Goal: Book appointment/travel/reservation

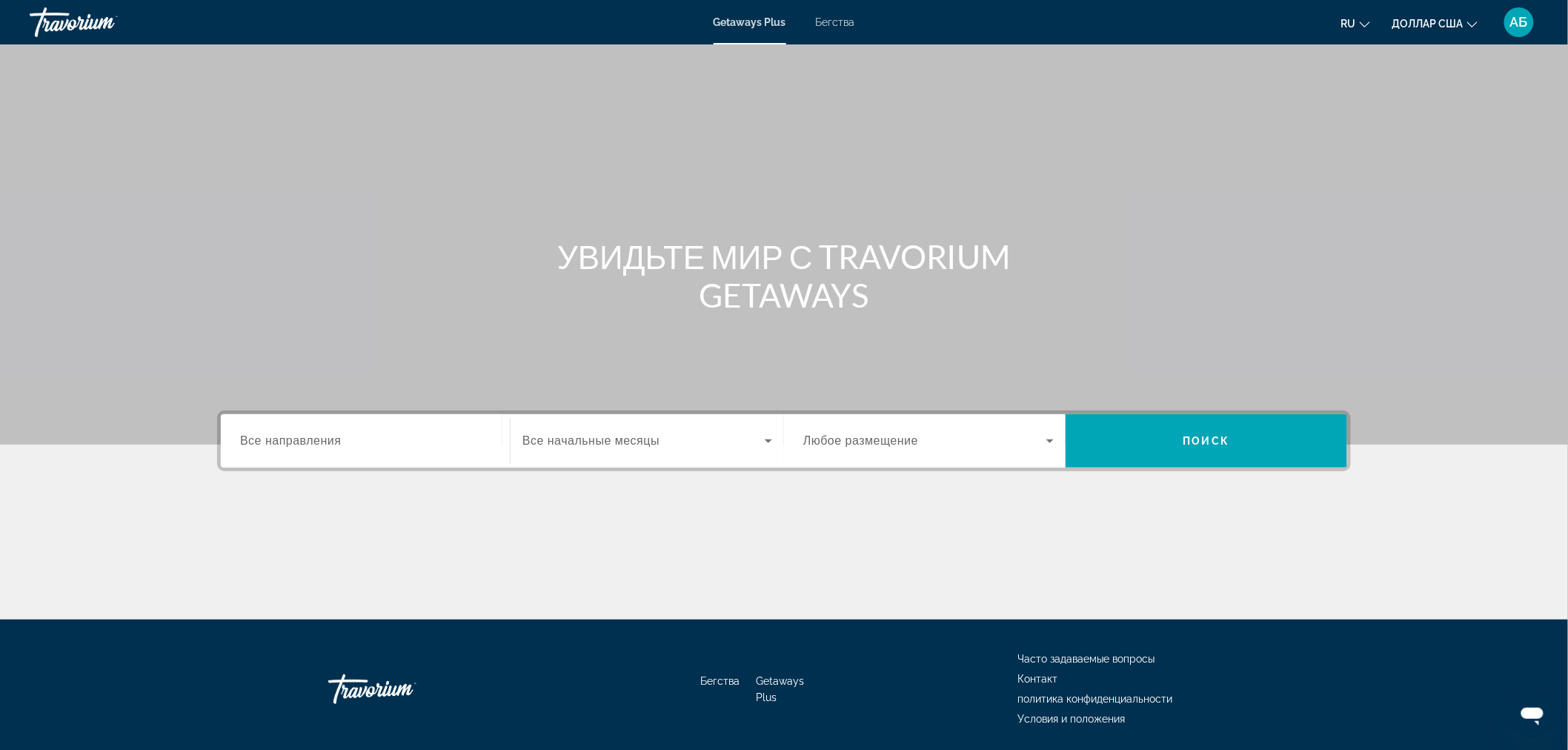
click at [1299, 103] on div "Основное содержание" at bounding box center [784, 222] width 1568 height 445
click at [1519, 15] on font "АБ" at bounding box center [1519, 21] width 18 height 15
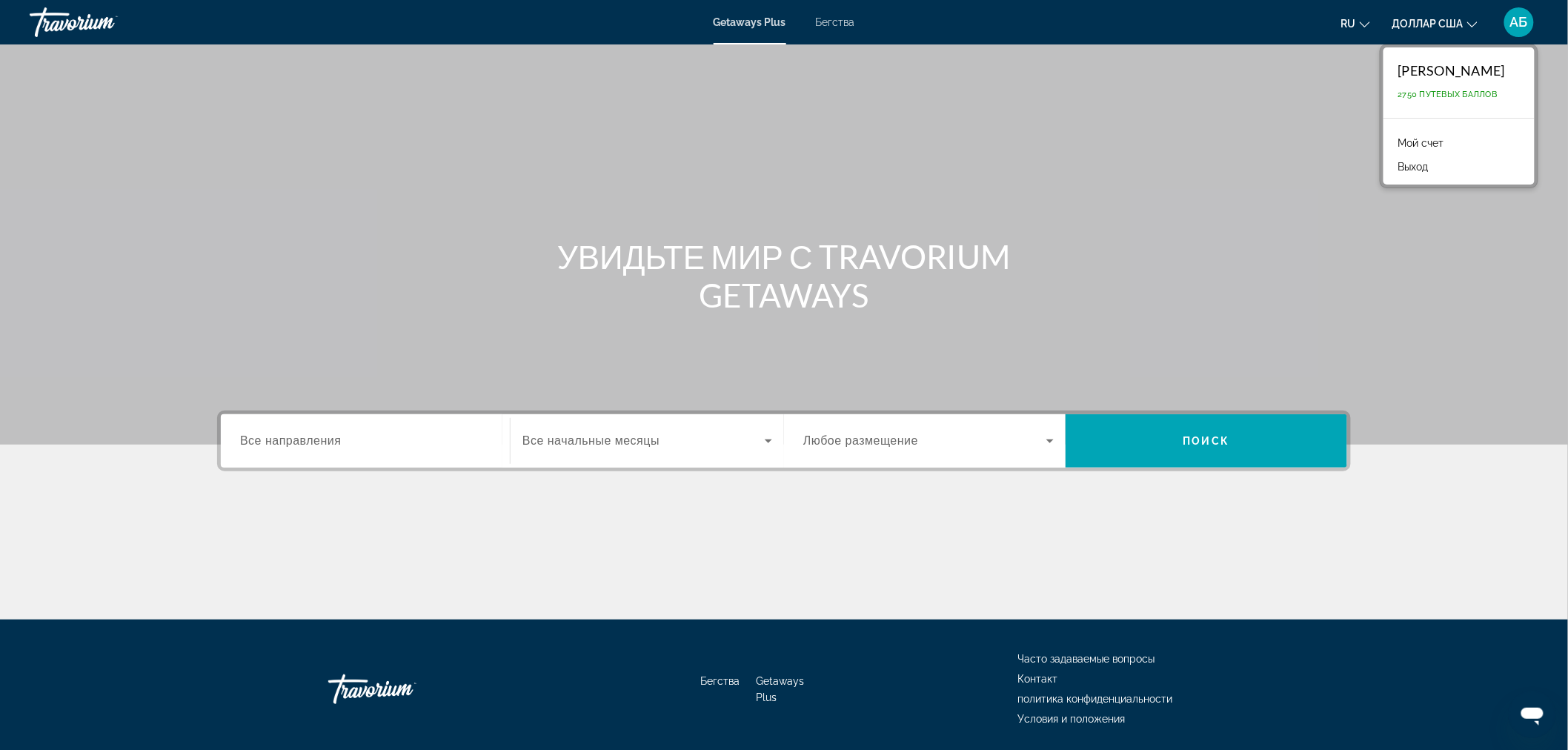
click at [1399, 138] on font "Мой счет" at bounding box center [1422, 143] width 46 height 12
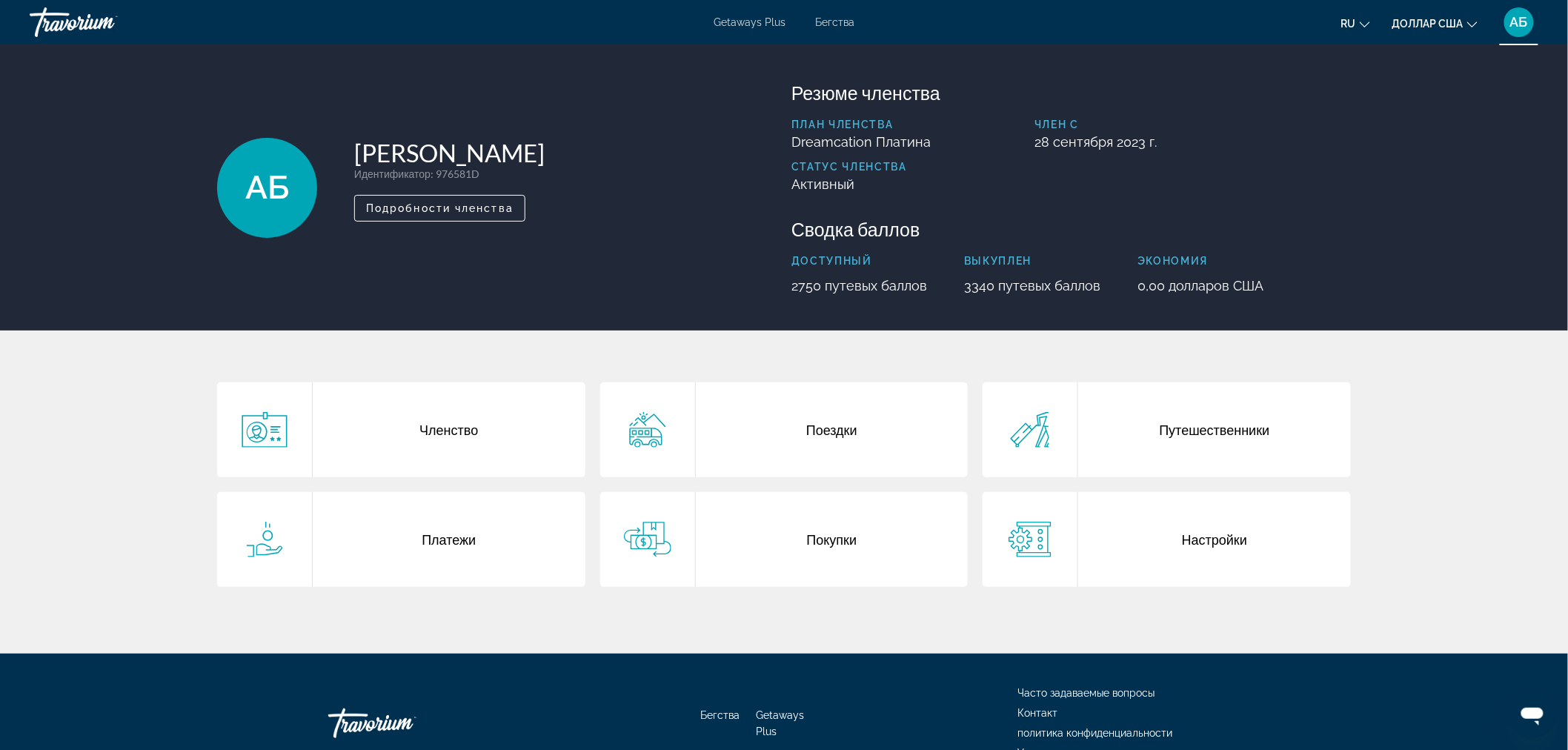
click at [840, 440] on div "Поездки" at bounding box center [832, 429] width 273 height 95
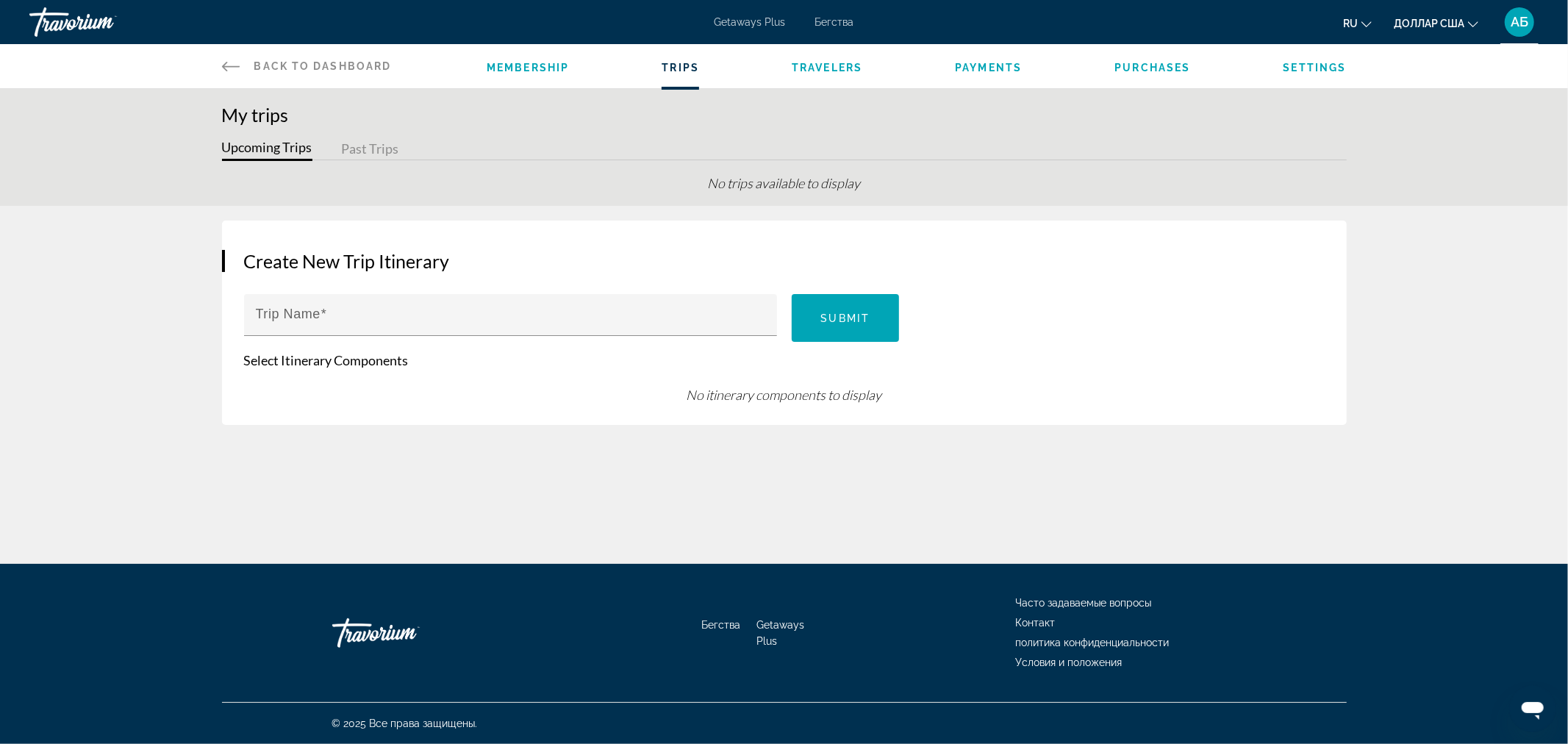
click at [733, 20] on font "Getaways Plus" at bounding box center [751, 22] width 71 height 12
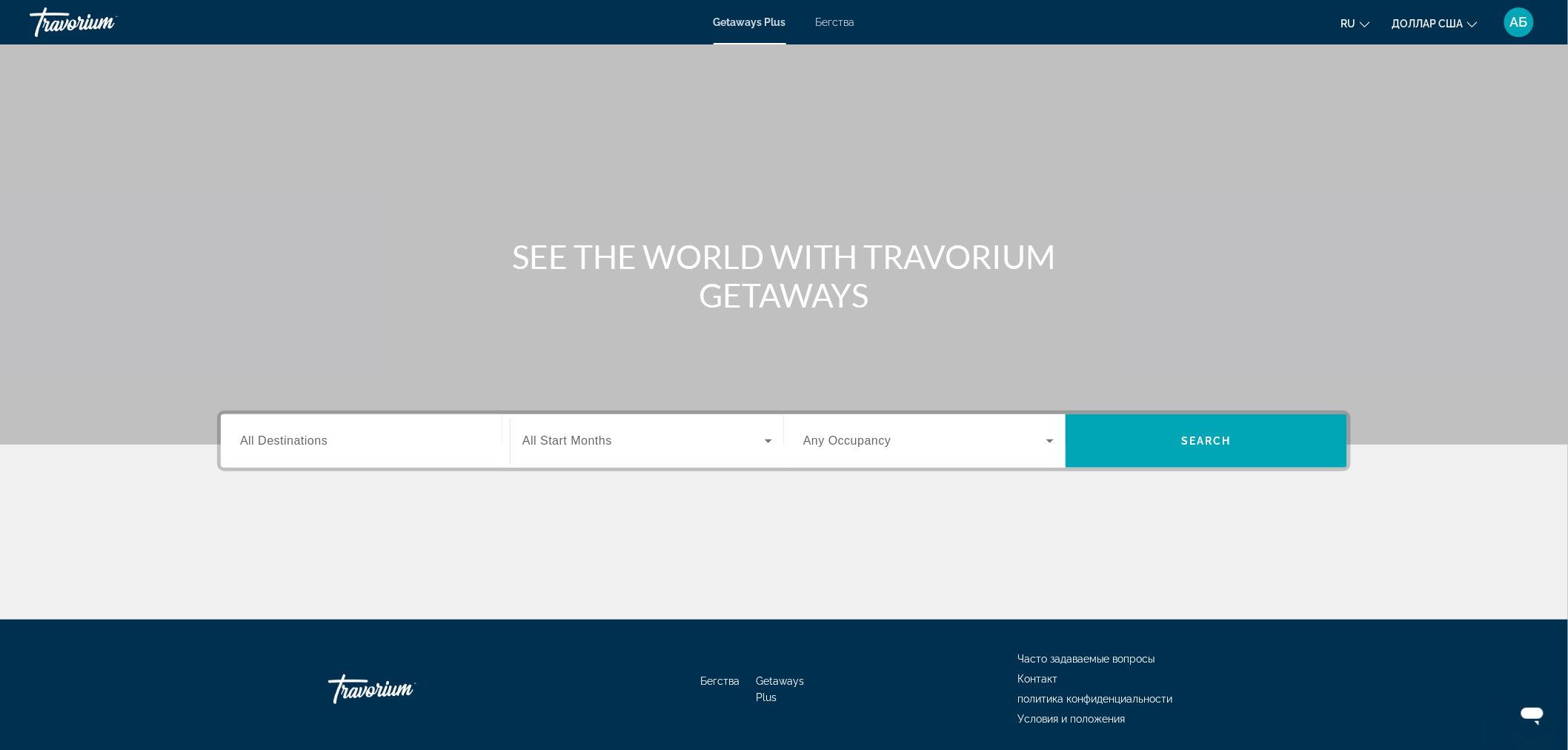
click at [276, 446] on span "All Destinations" at bounding box center [284, 440] width 87 height 13
click at [276, 446] on input "Destination All Destinations" at bounding box center [365, 441] width 251 height 18
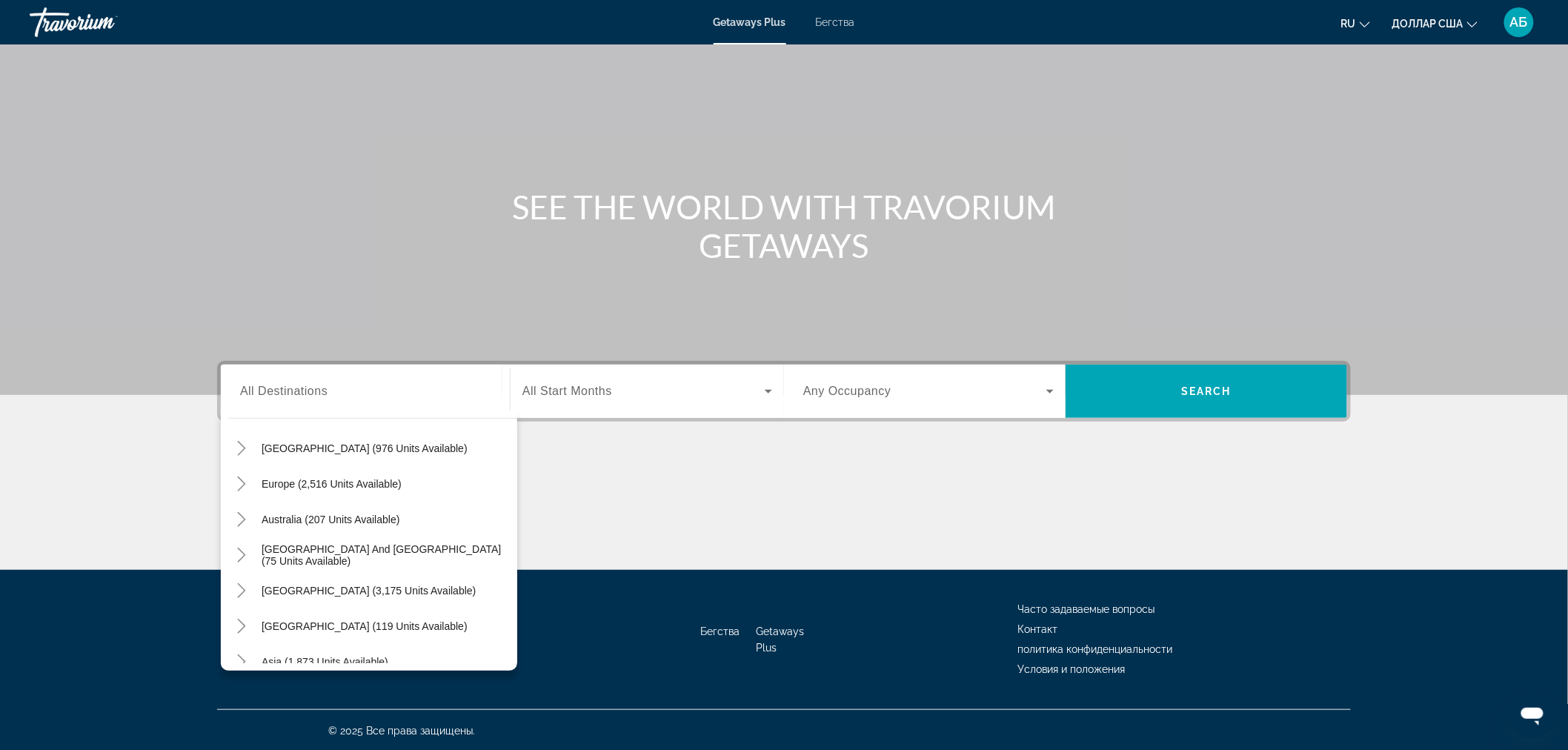
scroll to position [157, 0]
click at [245, 477] on icon "Toggle Europe (2,516 units available)" at bounding box center [241, 479] width 15 height 15
click at [247, 449] on icon "Toggle Europe (2,516 units available)" at bounding box center [241, 451] width 15 height 15
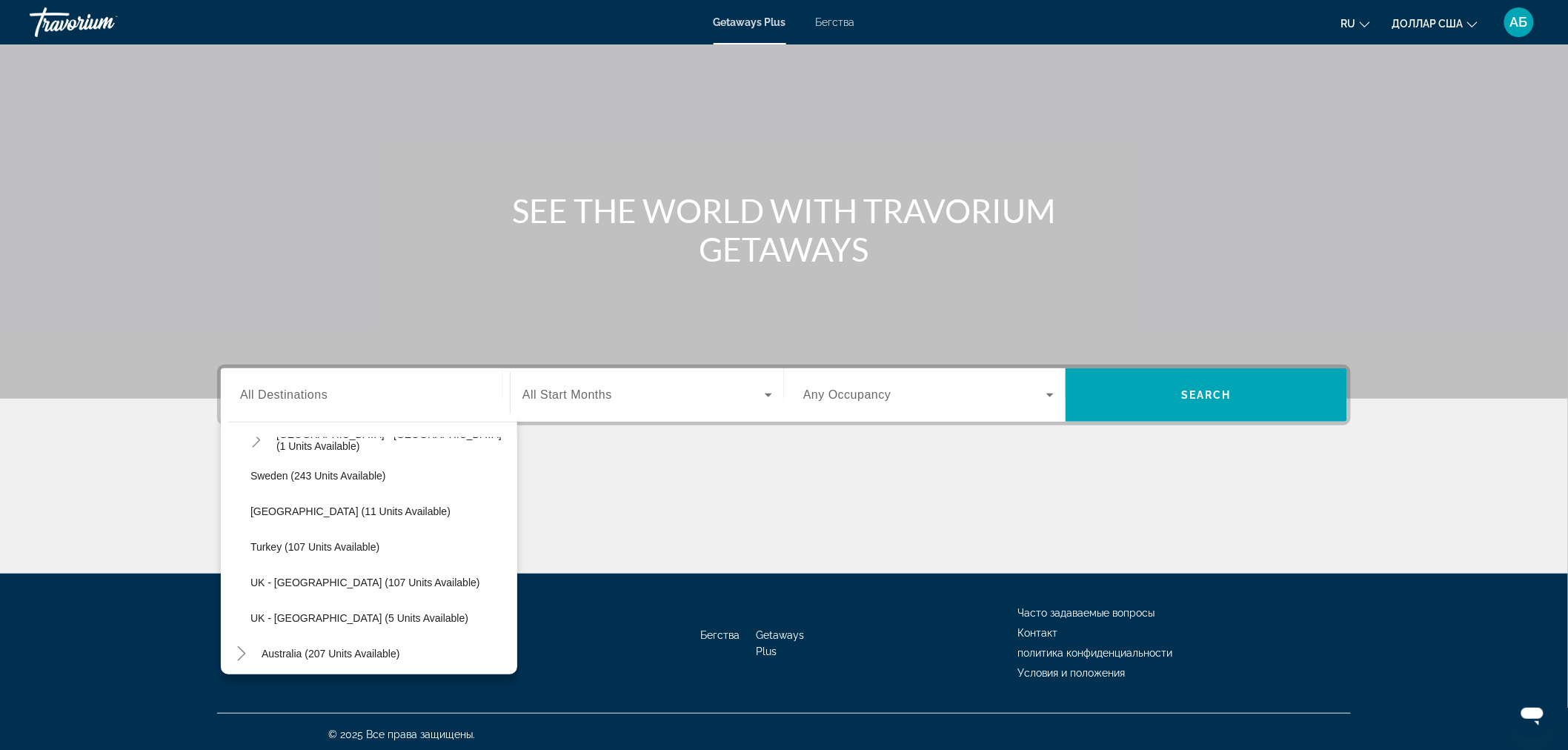
scroll to position [738, 0]
click at [260, 532] on span "Search widget" at bounding box center [380, 543] width 274 height 36
type input "**********"
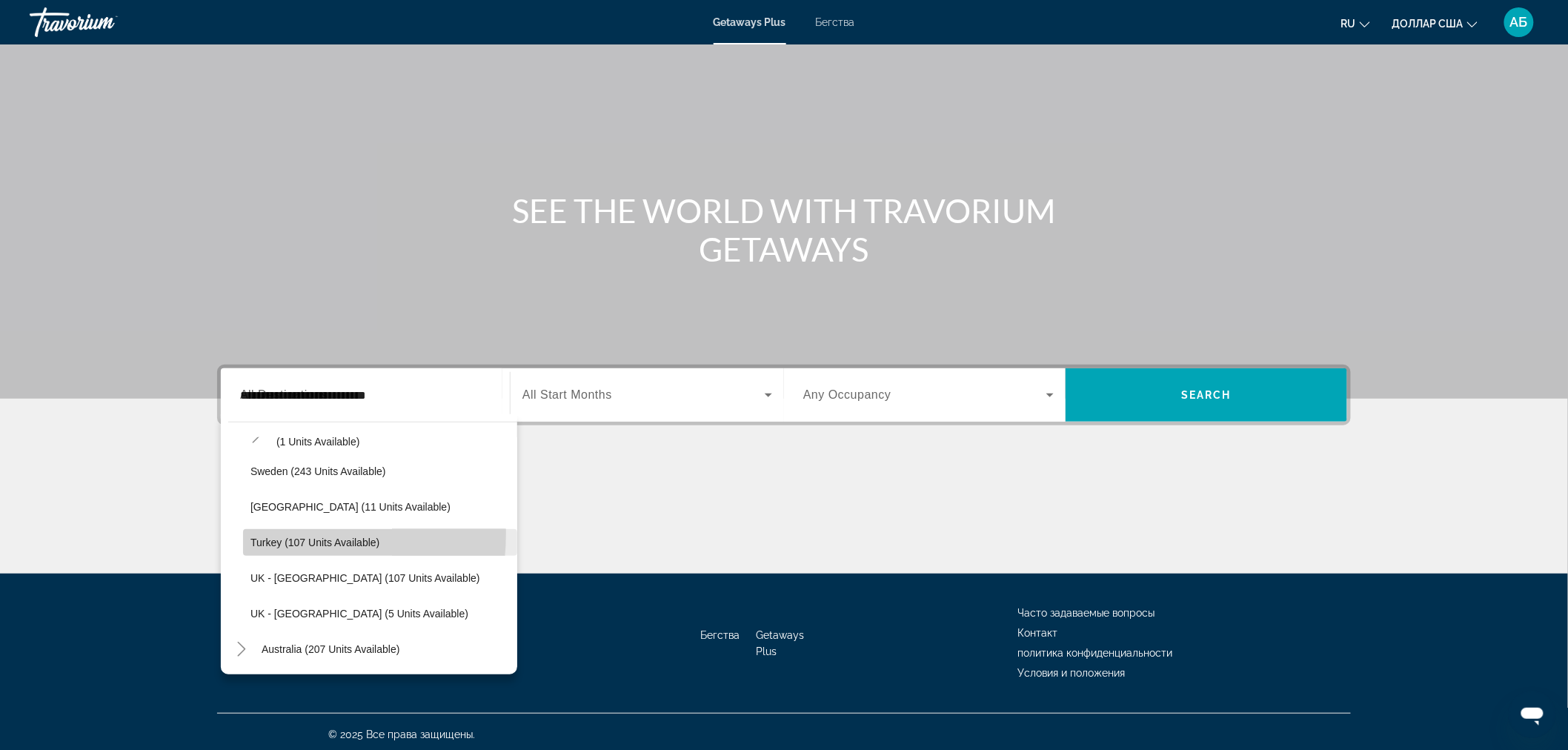
scroll to position [50, 0]
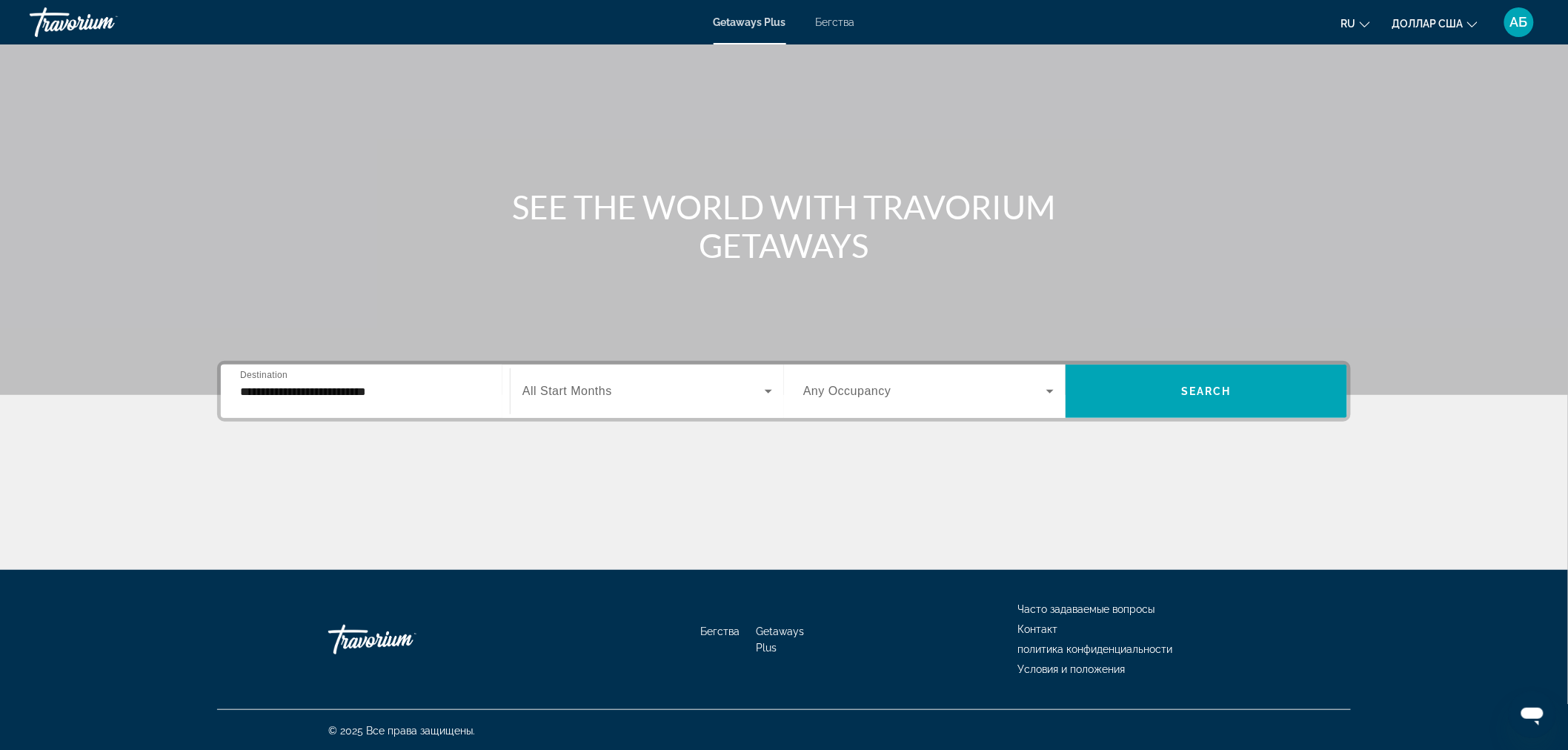
click at [598, 393] on span "All Start Months" at bounding box center [567, 391] width 90 height 13
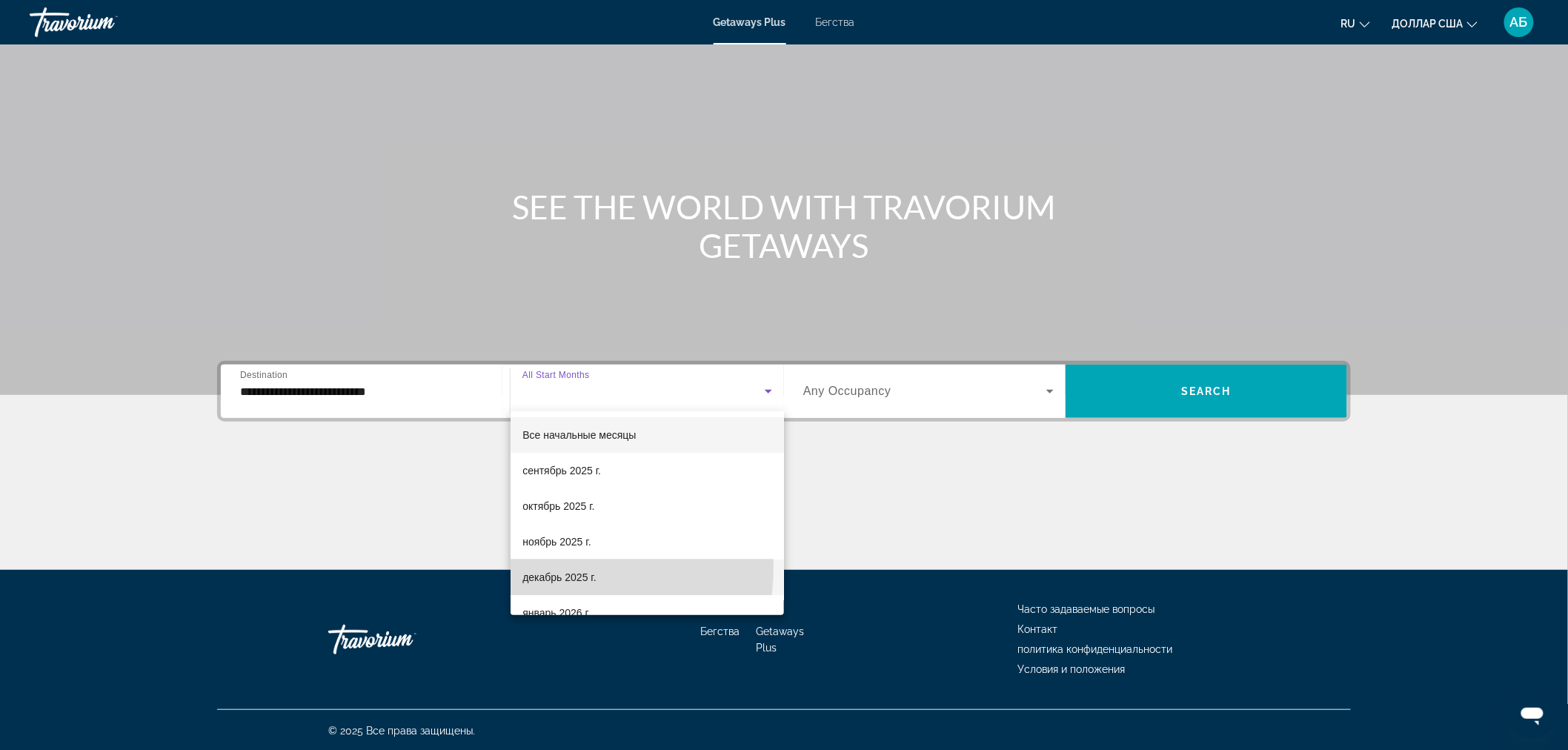
click at [550, 569] on span "декабрь 2025 г." at bounding box center [559, 577] width 74 height 18
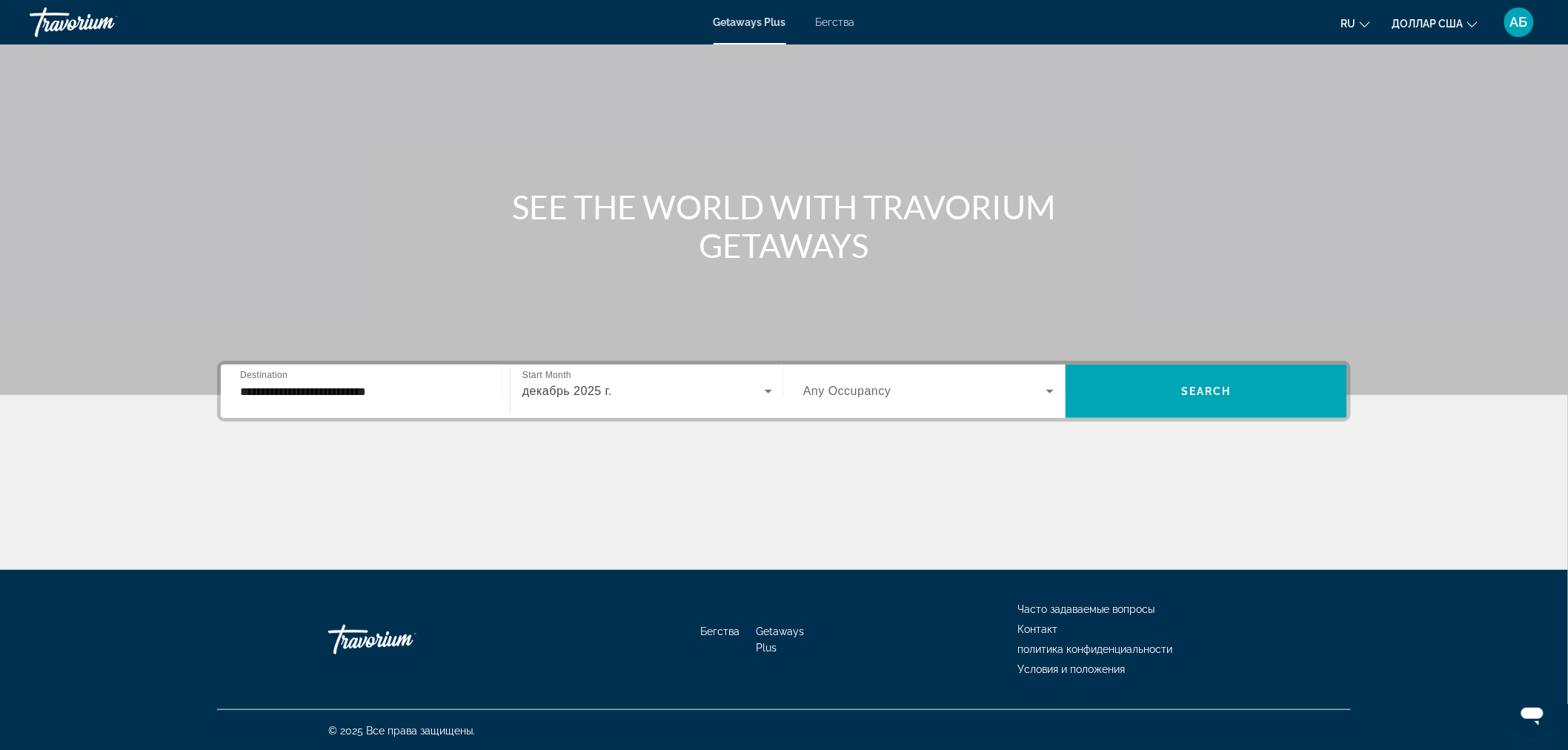
click at [881, 391] on span "Any Occupancy" at bounding box center [847, 391] width 88 height 13
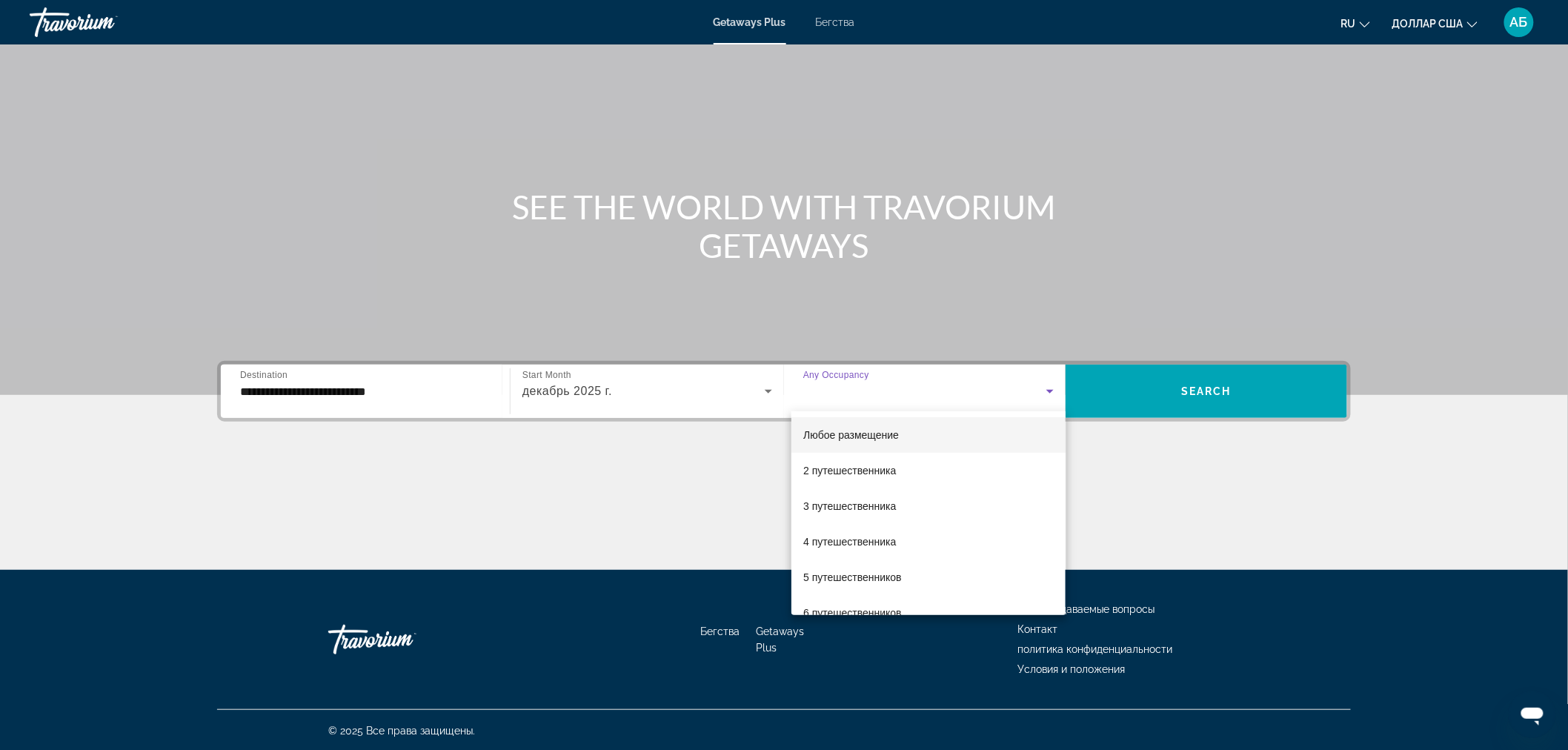
click at [1176, 523] on div at bounding box center [784, 375] width 1568 height 750
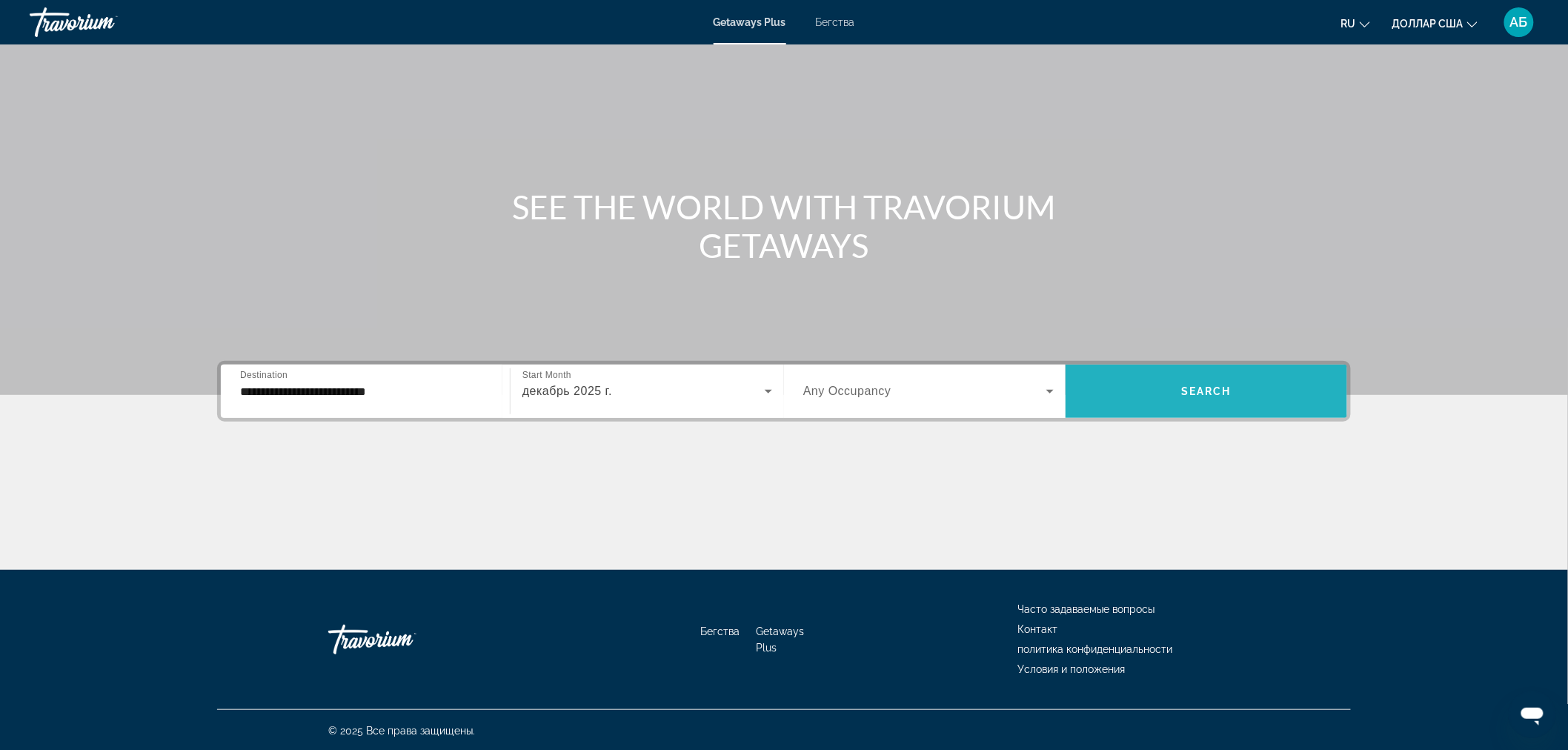
click at [1209, 399] on span "Search widget" at bounding box center [1206, 392] width 281 height 36
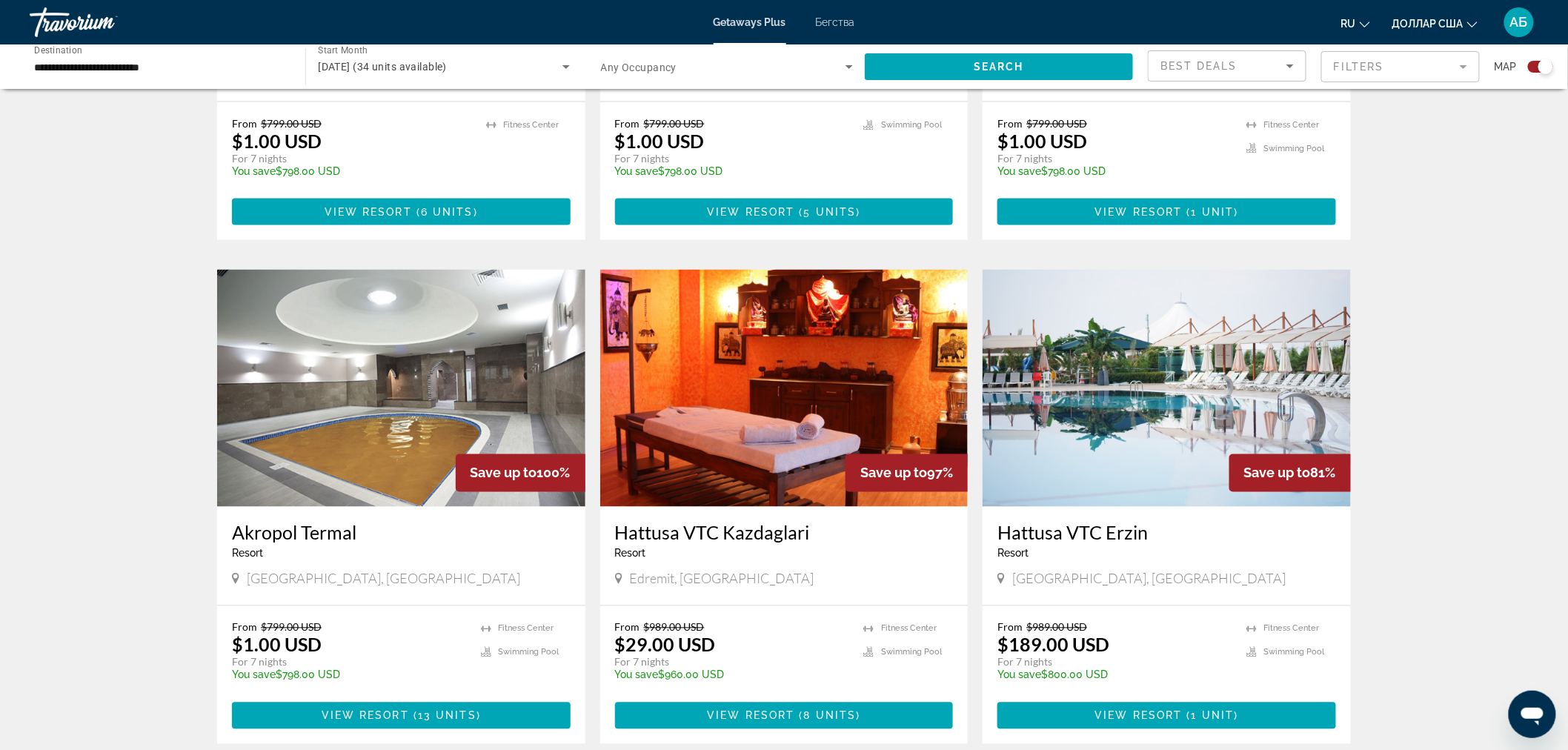
scroll to position [847, 0]
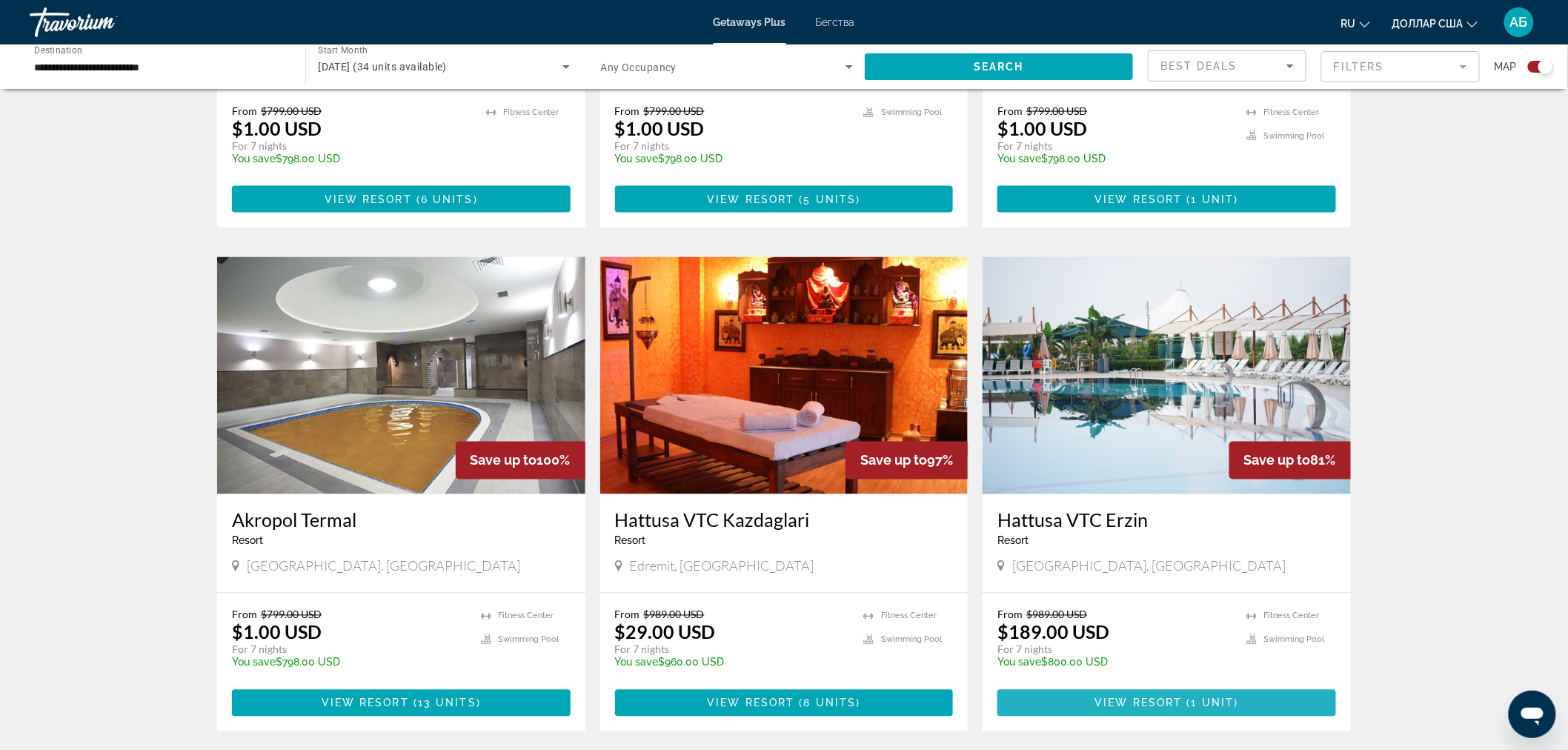
click at [1176, 694] on span "Основное содержание" at bounding box center [1167, 704] width 339 height 36
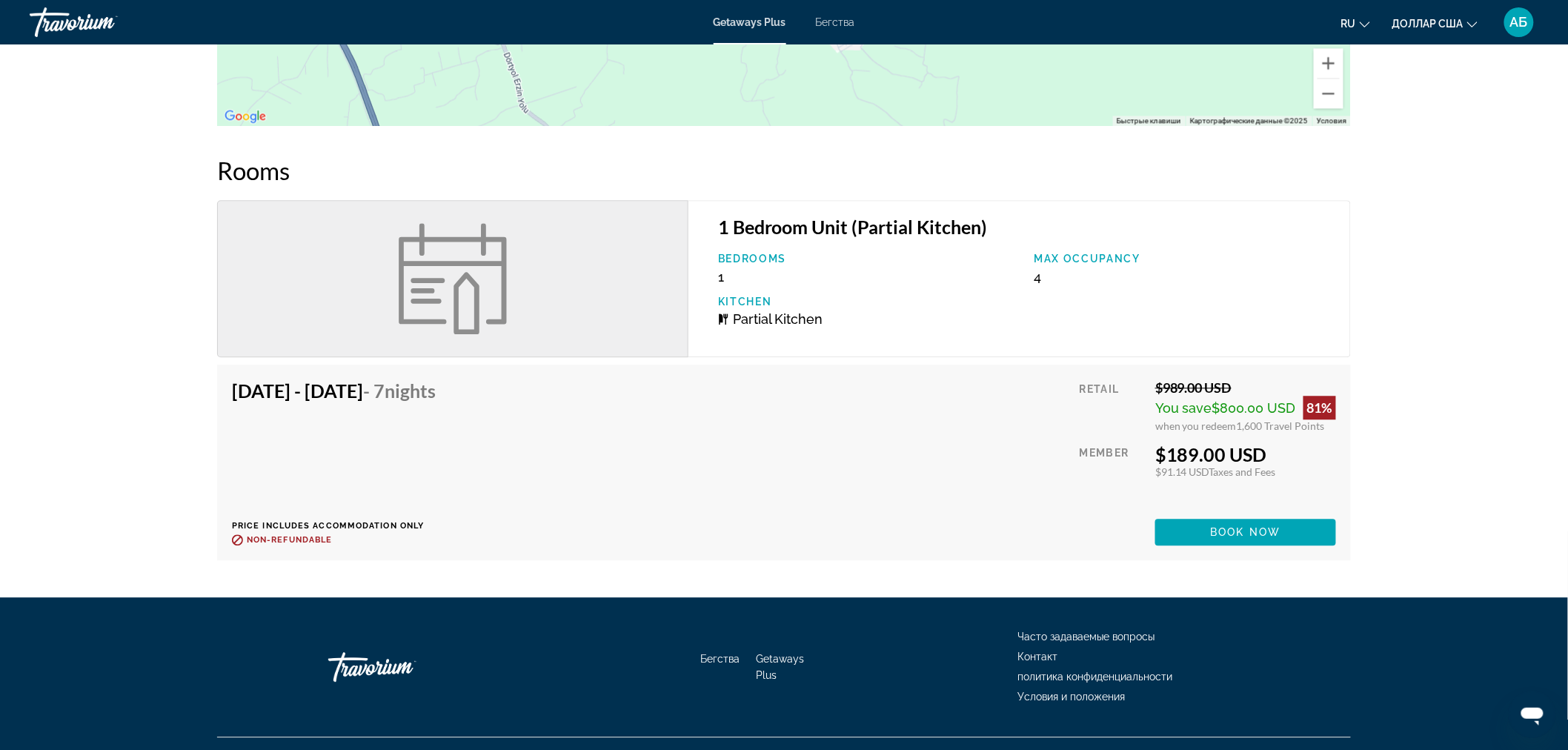
scroll to position [1355, 0]
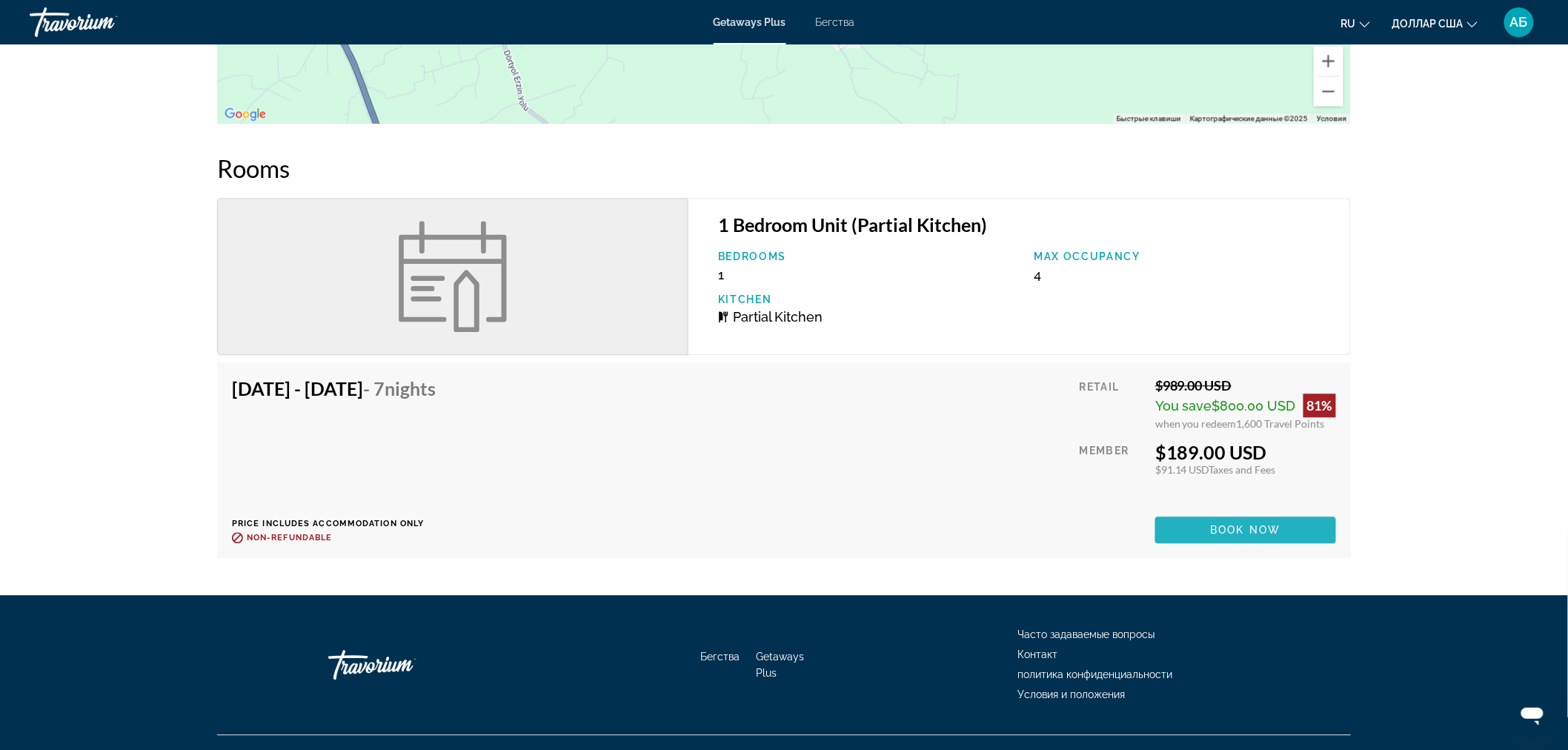
click at [1286, 522] on span "Основное содержание" at bounding box center [1247, 530] width 181 height 36
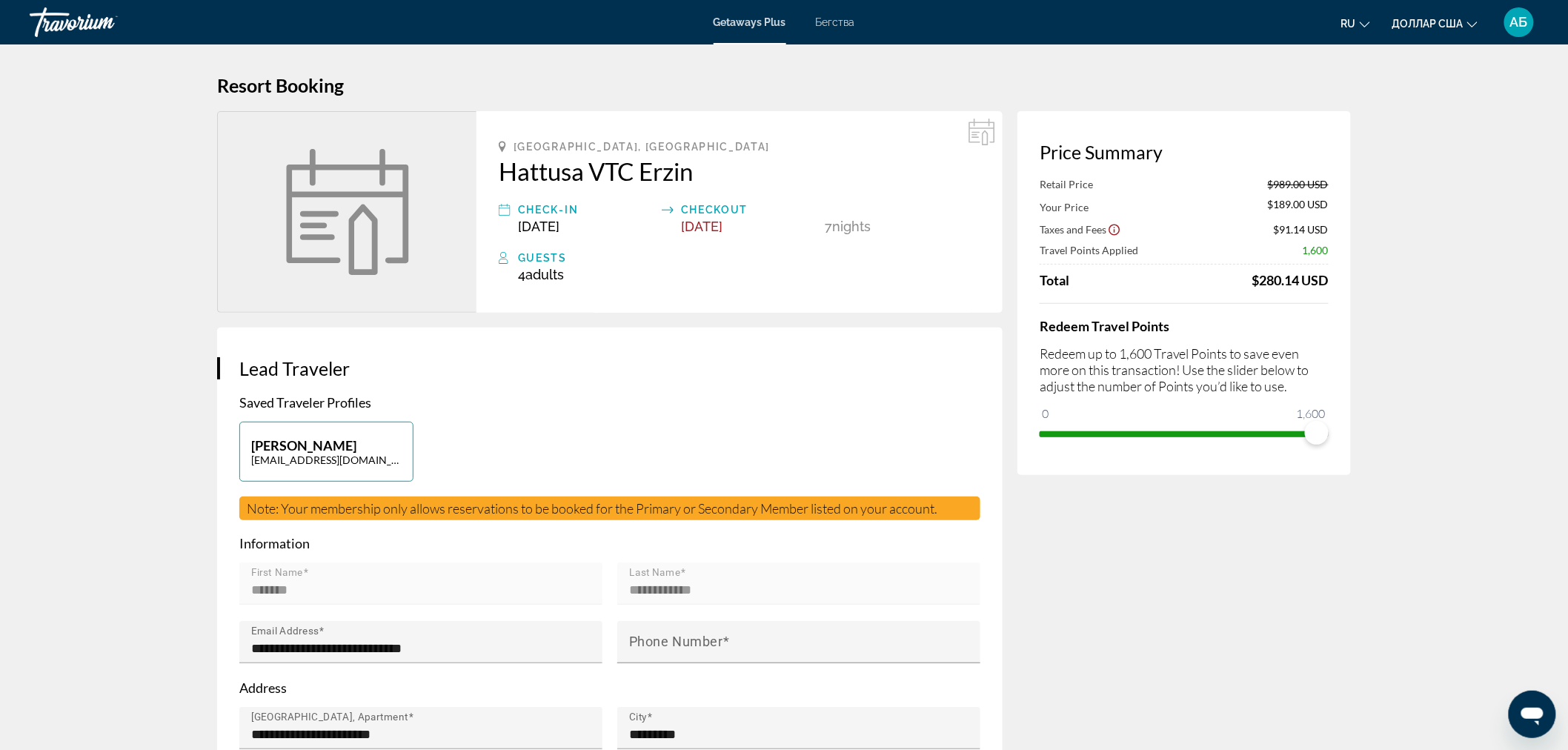
click at [1205, 272] on div "Total $280.14 USD" at bounding box center [1184, 280] width 289 height 16
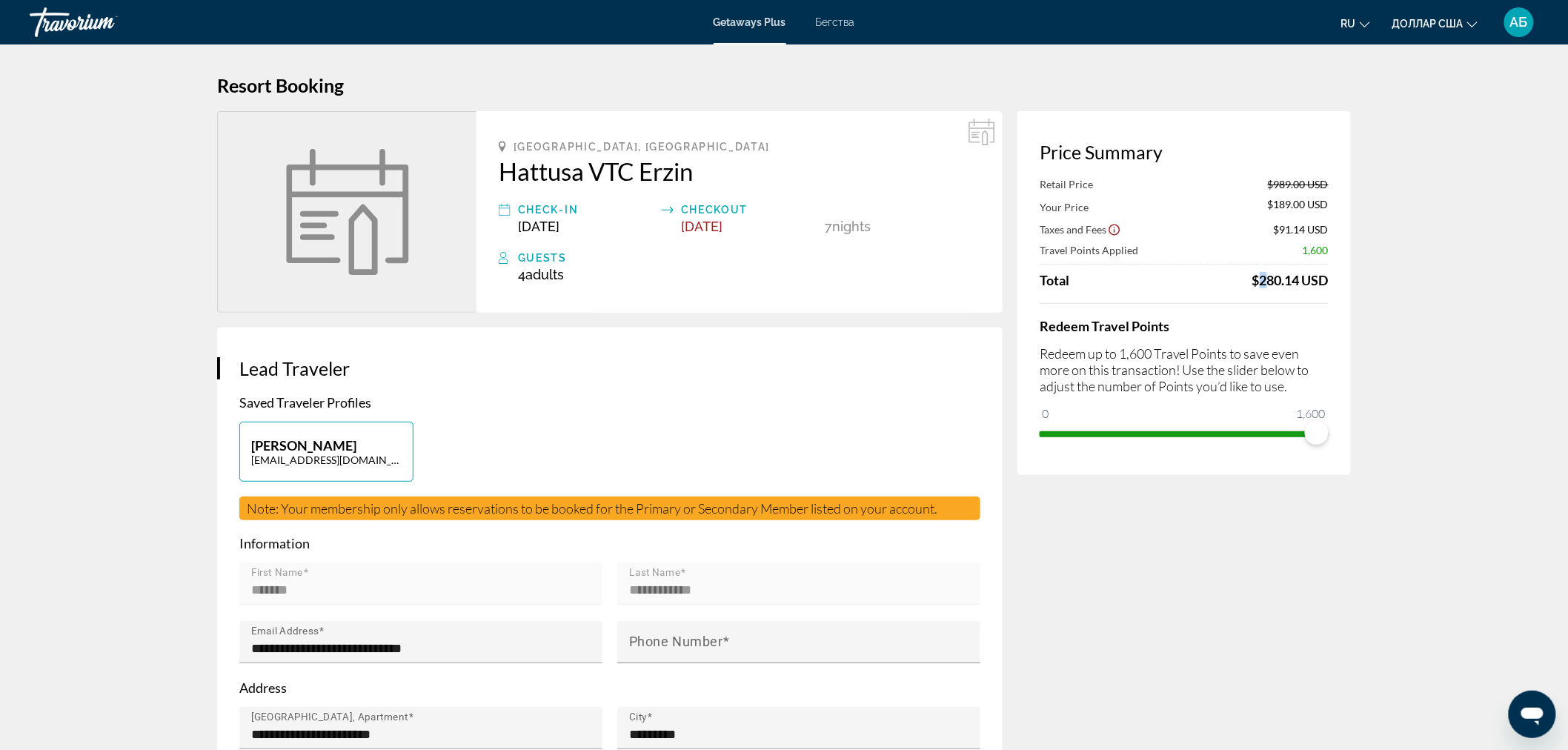
click at [1205, 272] on div "Total $280.14 USD" at bounding box center [1184, 280] width 289 height 16
click at [1023, 178] on div "Price Summary Retail Price $989.00 USD Your Price $189.00 USD Taxes and Fees $9…" at bounding box center [1184, 293] width 333 height 364
click at [1028, 183] on div "Price Summary Retail Price $989.00 USD Your Price $189.00 USD Taxes and Fees $9…" at bounding box center [1184, 293] width 333 height 364
click at [1038, 168] on div "Price Summary Retail Price $989.00 USD Your Price $189.00 USD Taxes and Fees $9…" at bounding box center [1184, 293] width 333 height 364
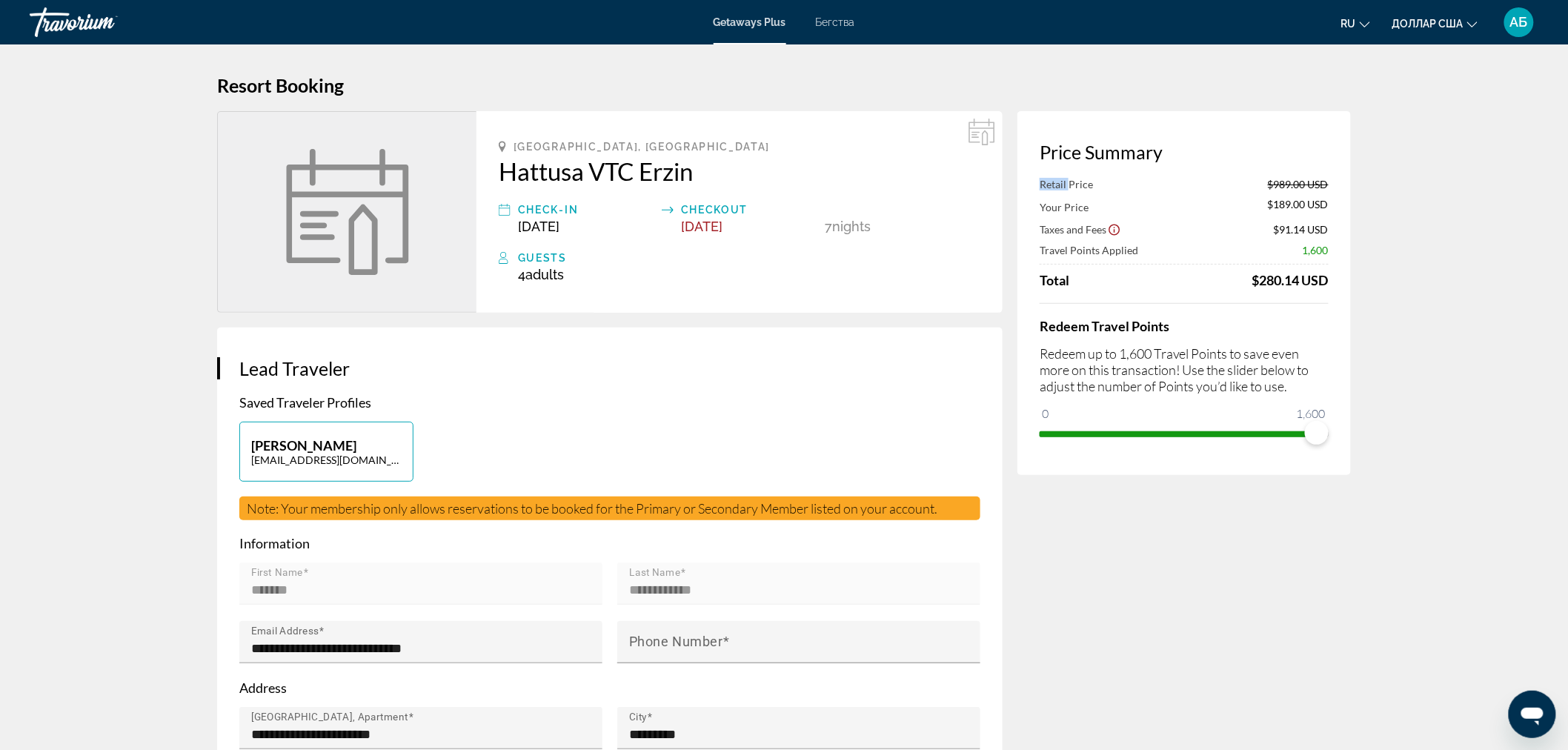
click at [1038, 168] on div "Price Summary Retail Price $989.00 USD Your Price $189.00 USD Taxes and Fees $9…" at bounding box center [1184, 293] width 333 height 364
click at [1044, 184] on span "Retail Price" at bounding box center [1066, 184] width 53 height 13
click at [1038, 181] on div "Price Summary Retail Price $989.00 USD Your Price $189.00 USD Taxes and Fees $9…" at bounding box center [1184, 293] width 333 height 364
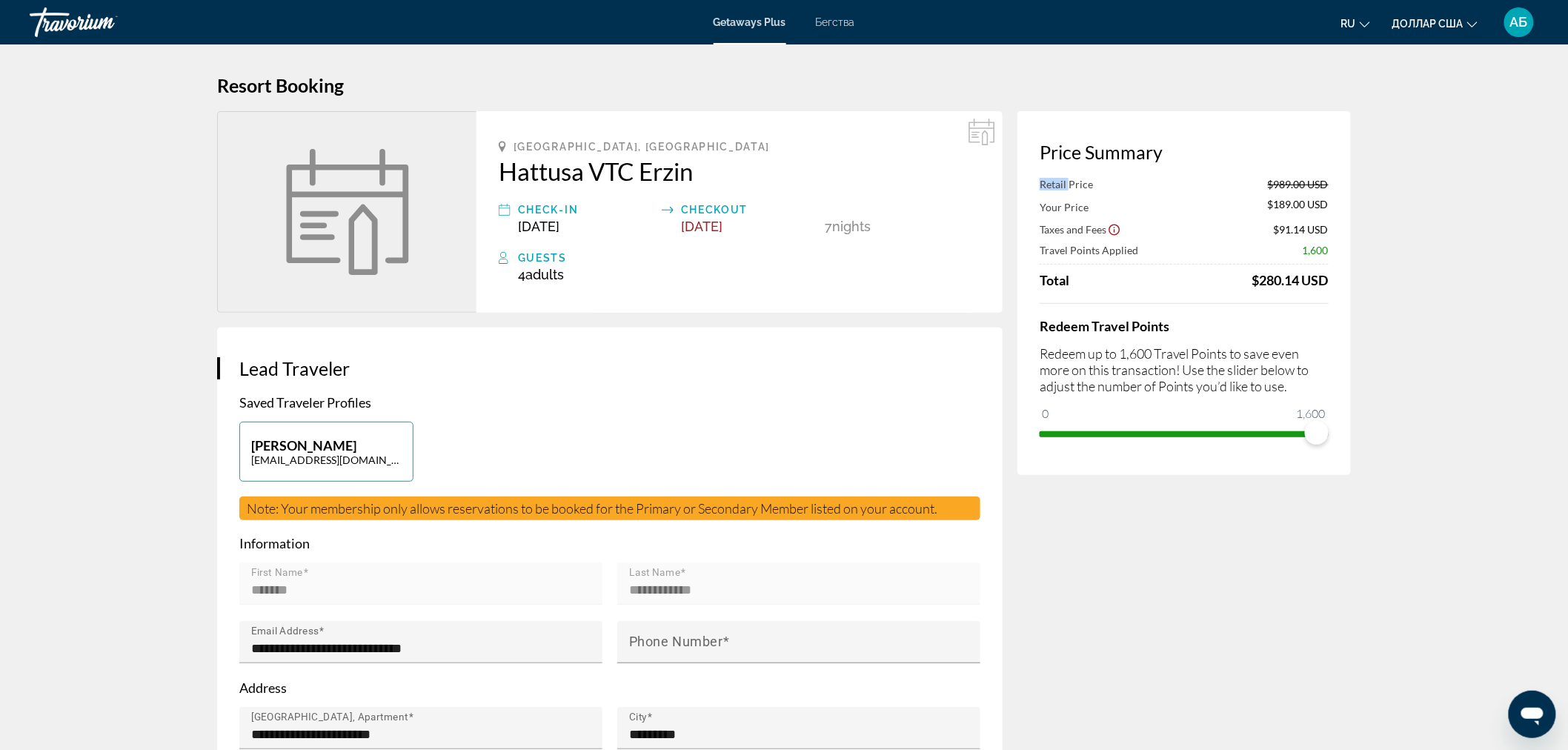
click at [1038, 181] on div "Price Summary Retail Price $989.00 USD Your Price $189.00 USD Taxes and Fees $9…" at bounding box center [1184, 293] width 333 height 364
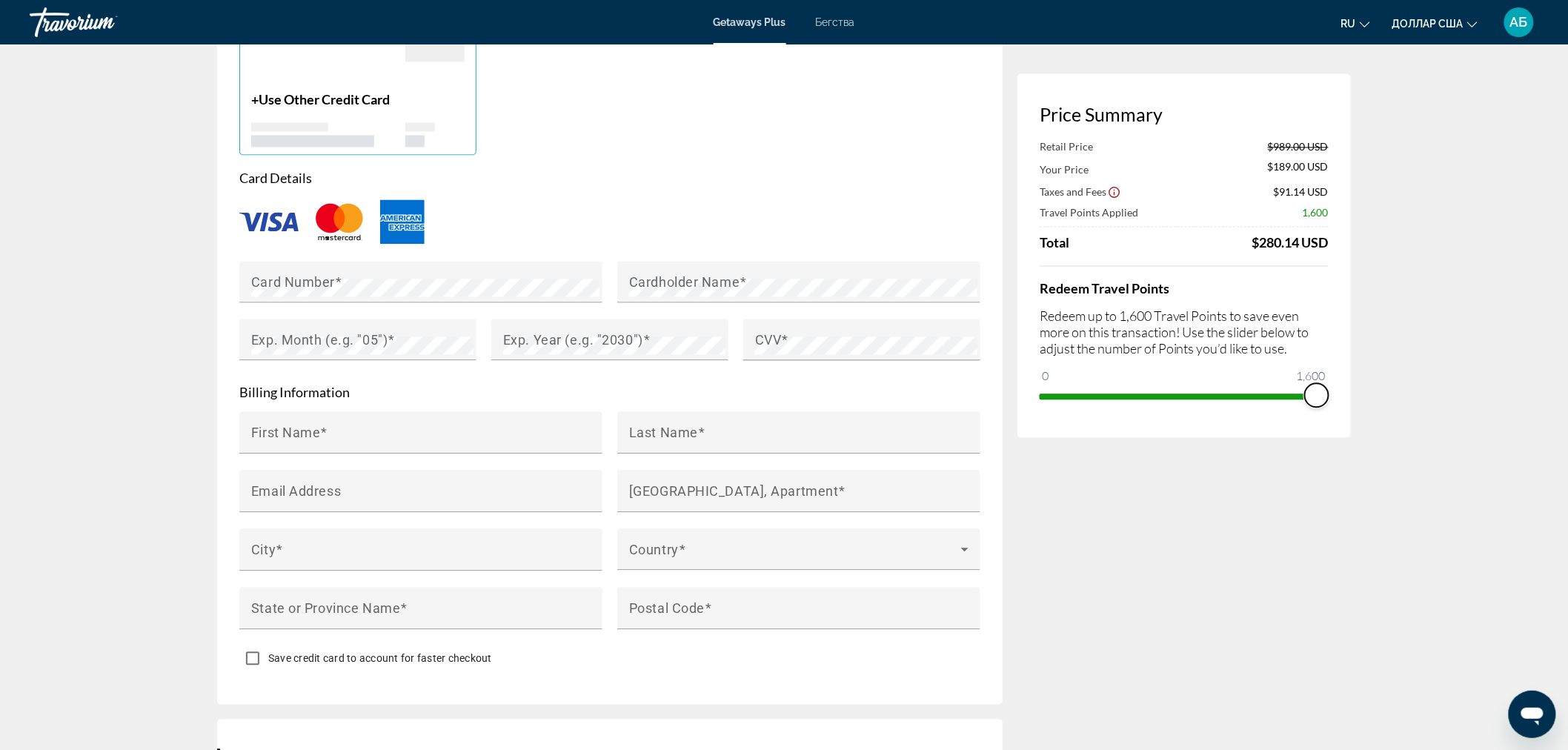
scroll to position [1134, 0]
